Goal: Understand process/instructions

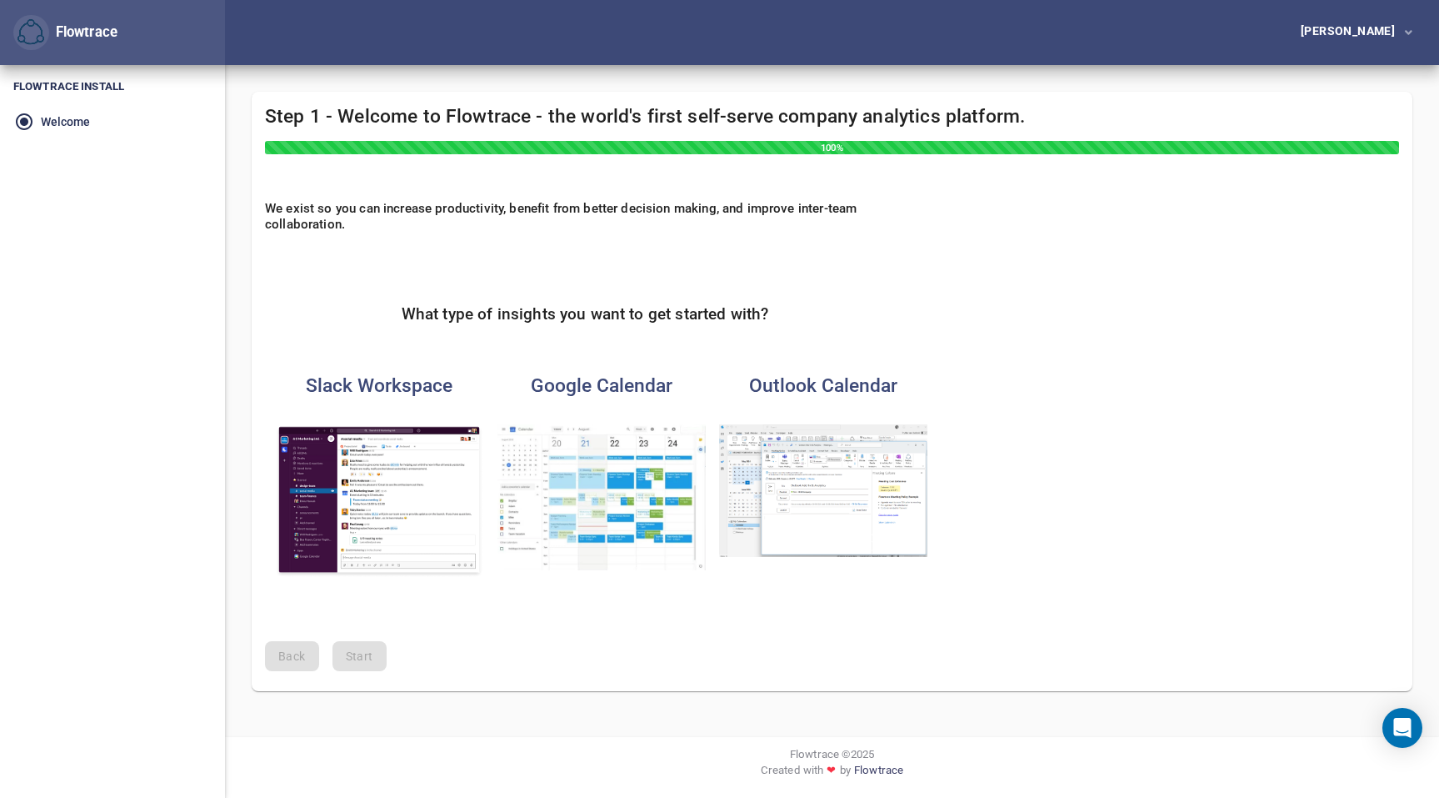
click at [625, 476] on img "button" at bounding box center [602, 497] width 208 height 146
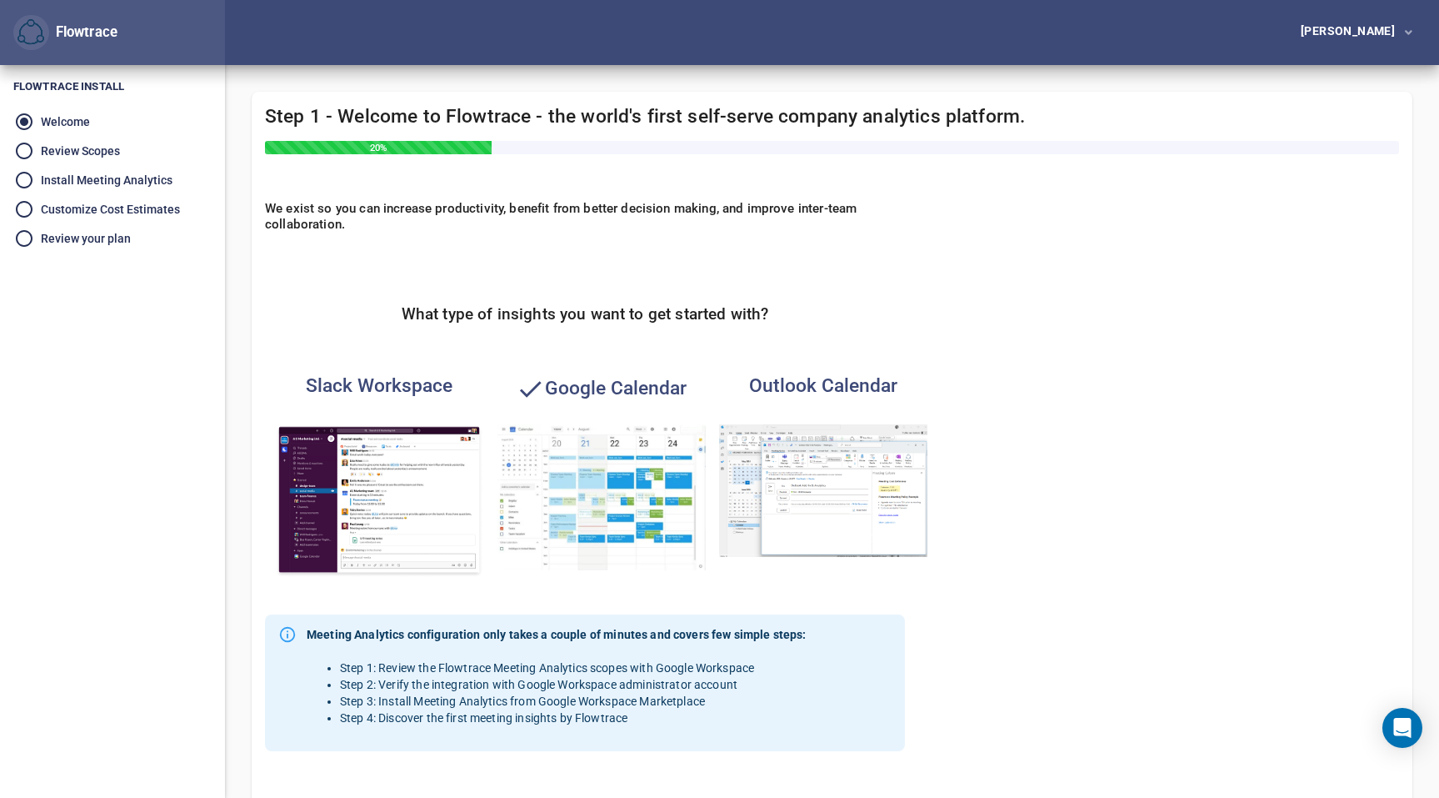
scroll to position [258, 0]
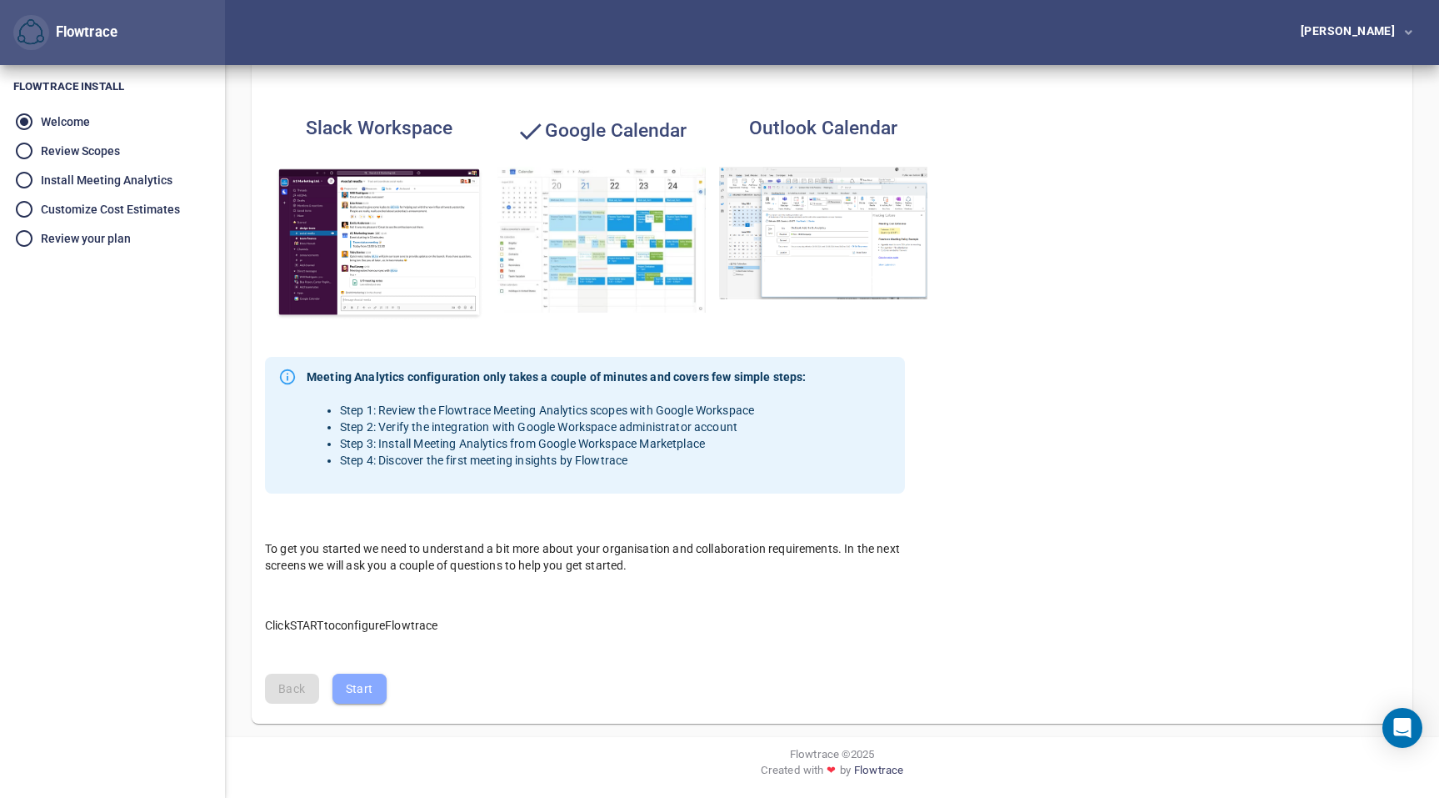
click at [358, 685] on span "Start" at bounding box center [360, 688] width 28 height 21
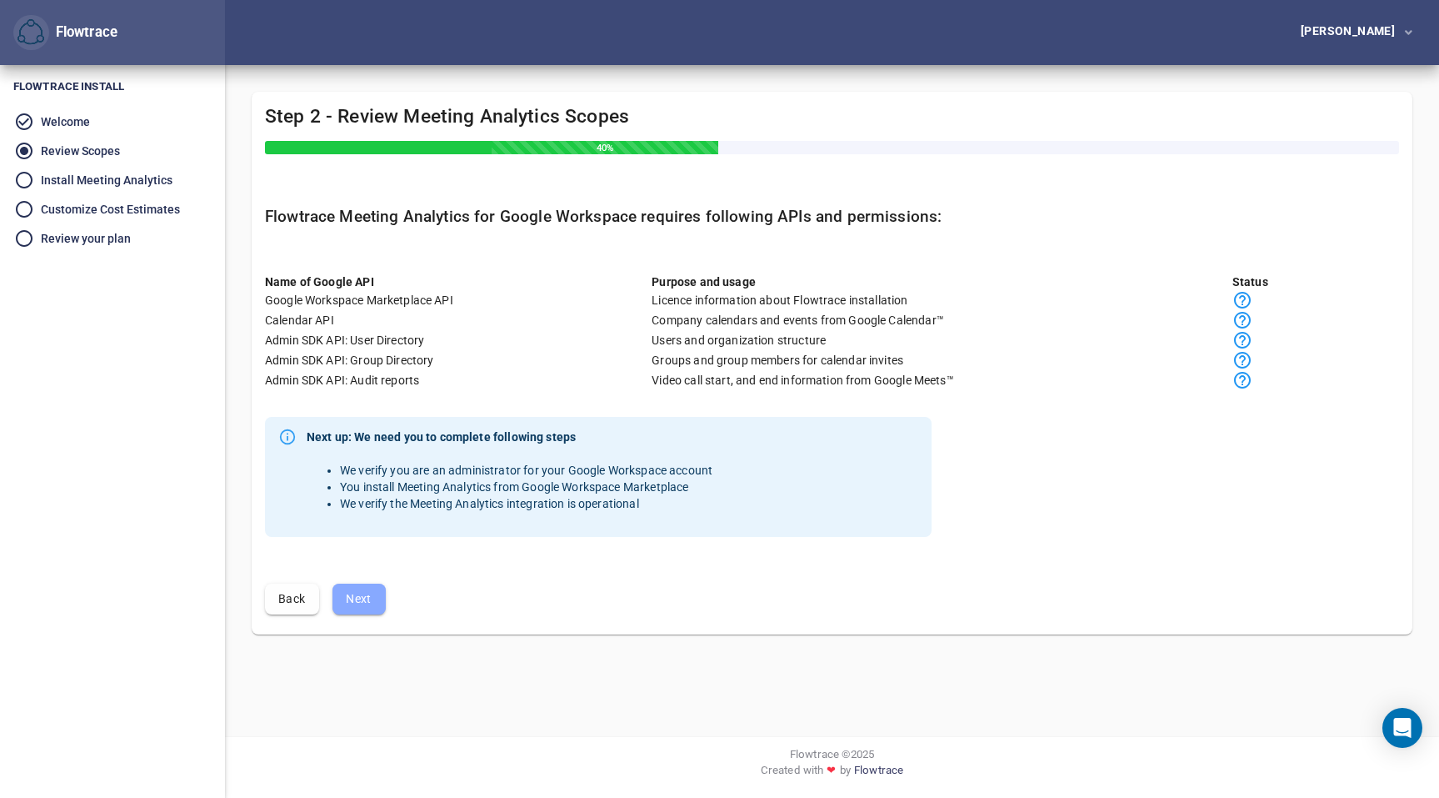
click at [349, 598] on span "Next" at bounding box center [359, 598] width 27 height 21
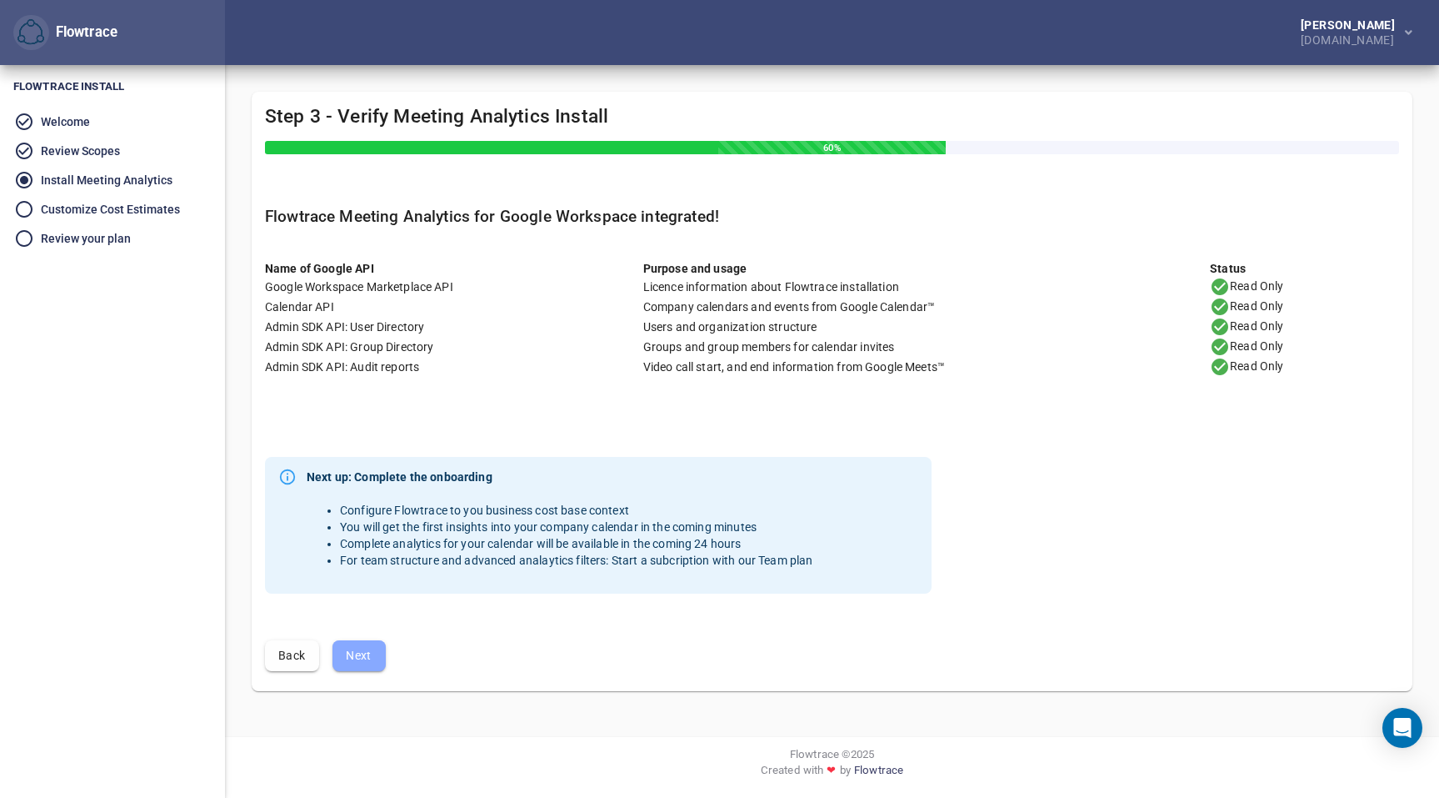
click at [350, 661] on span "Next" at bounding box center [359, 655] width 27 height 21
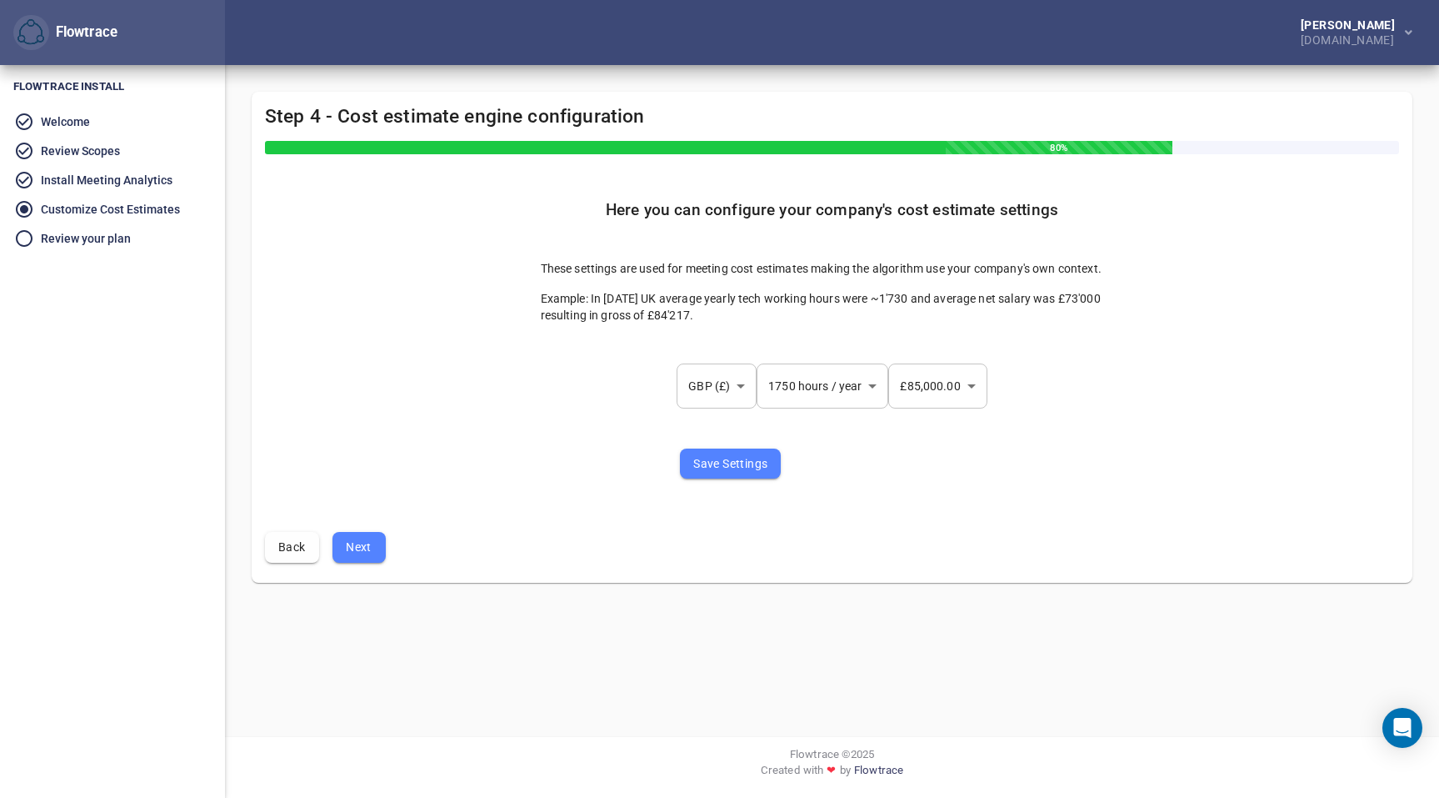
click at [350, 545] on span "Next" at bounding box center [359, 547] width 27 height 21
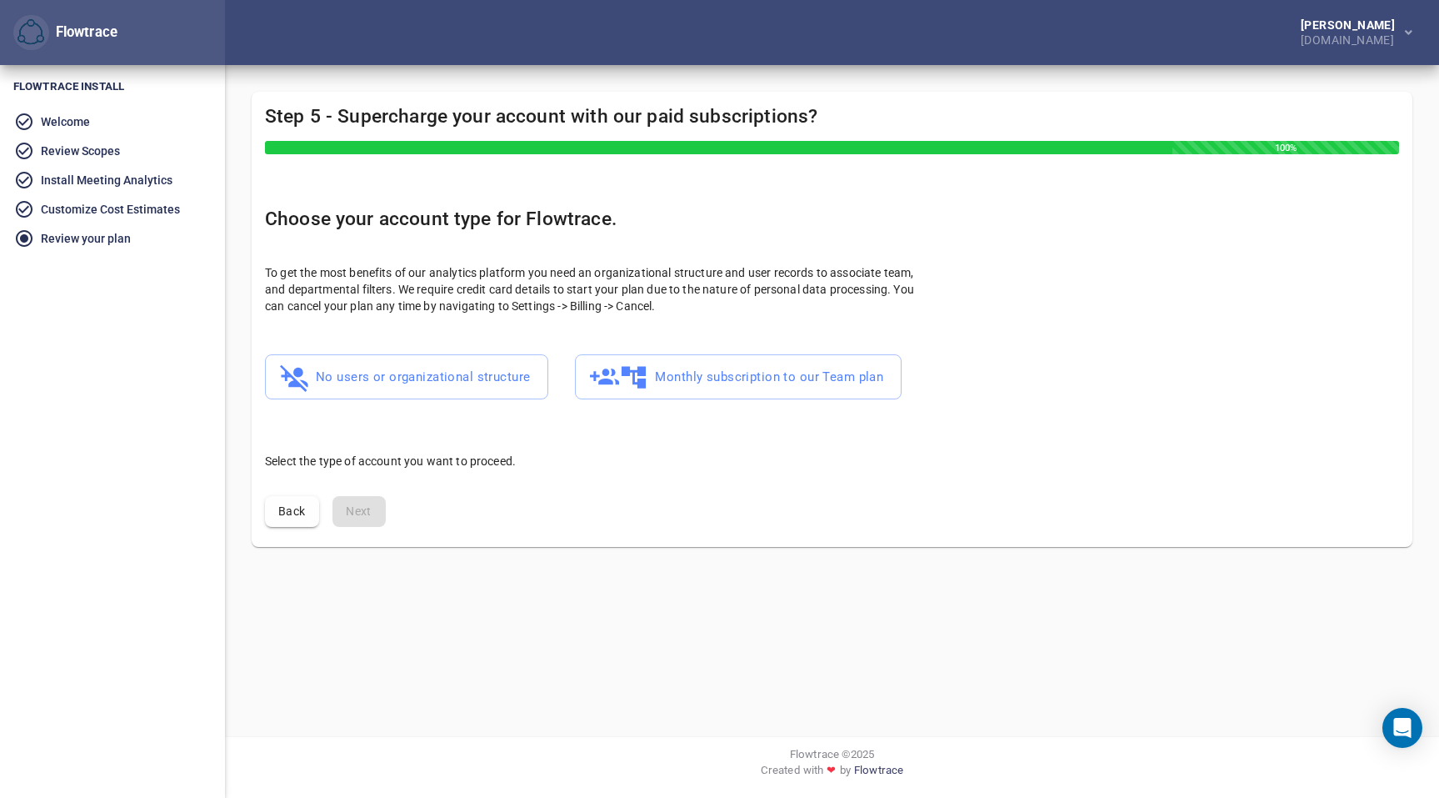
click at [342, 266] on p "To get the most benefits of our analytics platform you need an organizational s…" at bounding box center [598, 289] width 667 height 50
